Goal: Information Seeking & Learning: Find specific fact

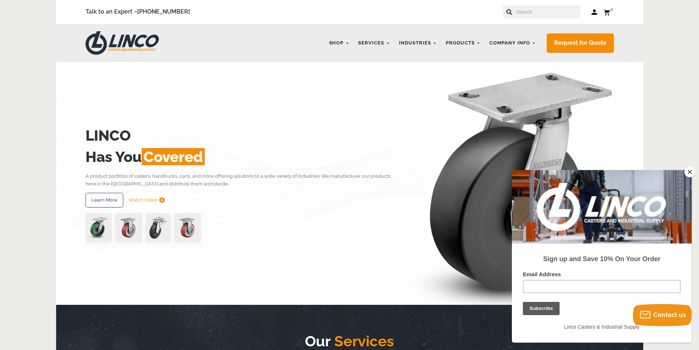
drag, startPoint x: 528, startPoint y: 4, endPoint x: 527, endPoint y: 8, distance: 4.5
click at [528, 5] on div "Talk to an Expert – [PHONE_NUMBER] Log in Cart 0 Your Cart Your cart is empty" at bounding box center [349, 12] width 587 height 24
click at [527, 9] on input "text" at bounding box center [548, 12] width 65 height 13
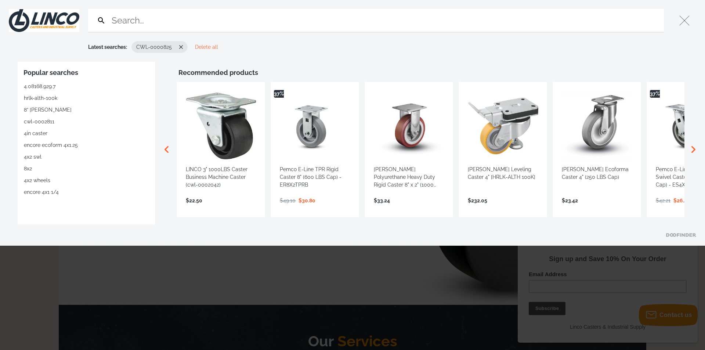
drag, startPoint x: 528, startPoint y: 12, endPoint x: 521, endPoint y: 10, distance: 7.6
click at [521, 10] on input "Search" at bounding box center [385, 20] width 550 height 23
type input "CWL-0000825"
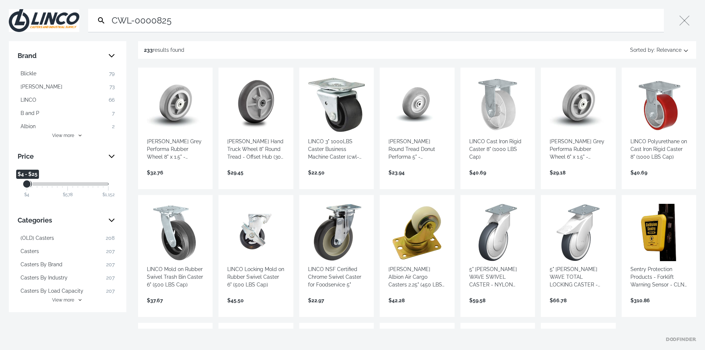
drag, startPoint x: 109, startPoint y: 185, endPoint x: 29, endPoint y: 190, distance: 80.2
click at [29, 185] on div "$4 $4 $25 $4 - $25 $4 $578 $1,152" at bounding box center [67, 184] width 82 height 2
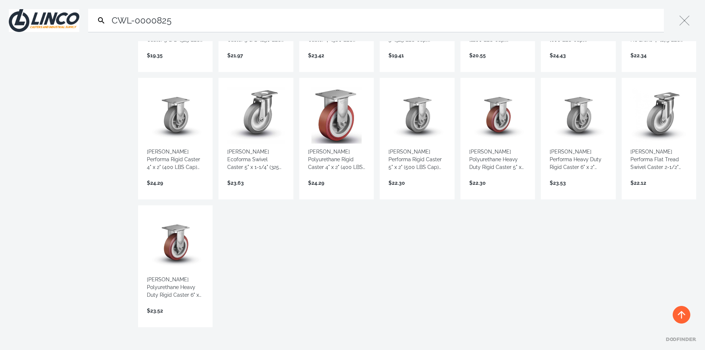
scroll to position [359, 0]
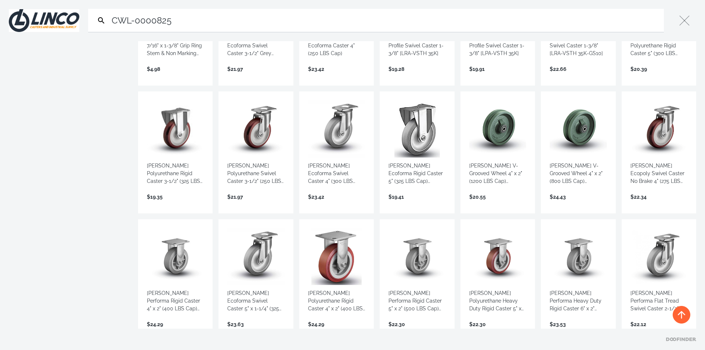
click at [179, 18] on input "CWL-0000825" at bounding box center [385, 20] width 550 height 23
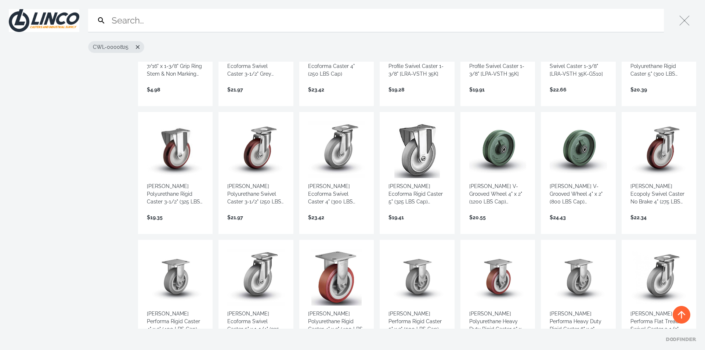
paste input "CWL-0001235"
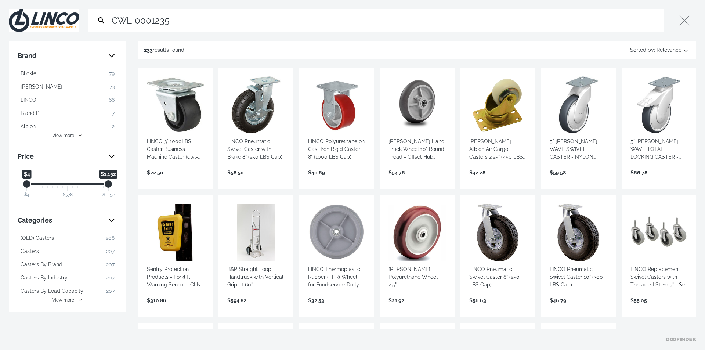
type input "CWL-0001235"
click at [176, 25] on input "CWL-0001235" at bounding box center [385, 20] width 550 height 23
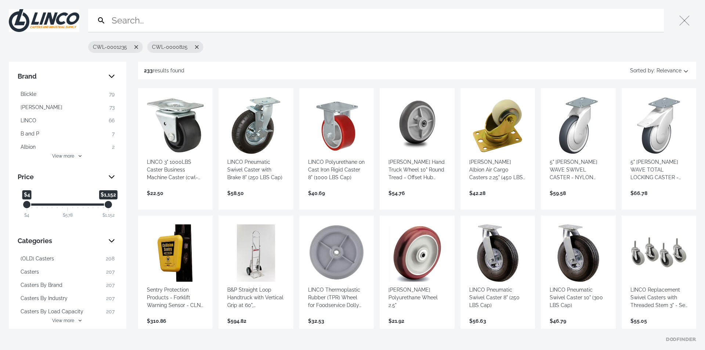
drag, startPoint x: 198, startPoint y: 36, endPoint x: 184, endPoint y: 20, distance: 21.3
paste input "5X1.25 FORK 1/2-13x1.5 THD STM"
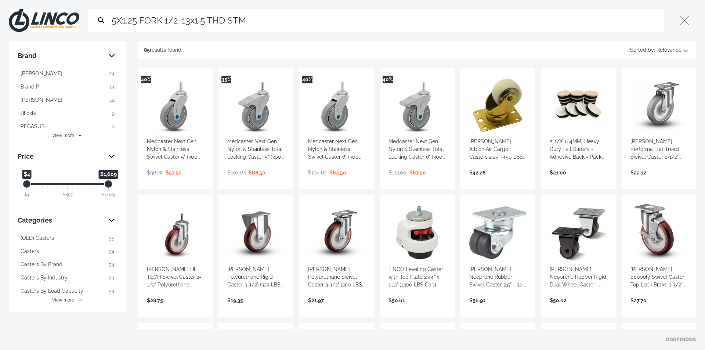
type input "5X1.25 FORK 1/2-13x1.5 THD STM"
